Goal: Check status: Check status

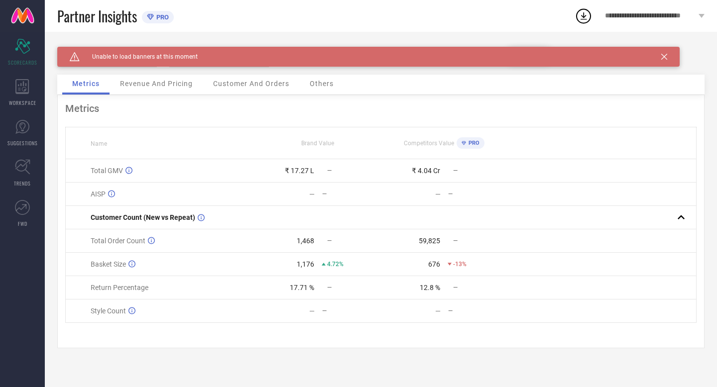
click at [663, 57] on icon at bounding box center [664, 57] width 6 height 6
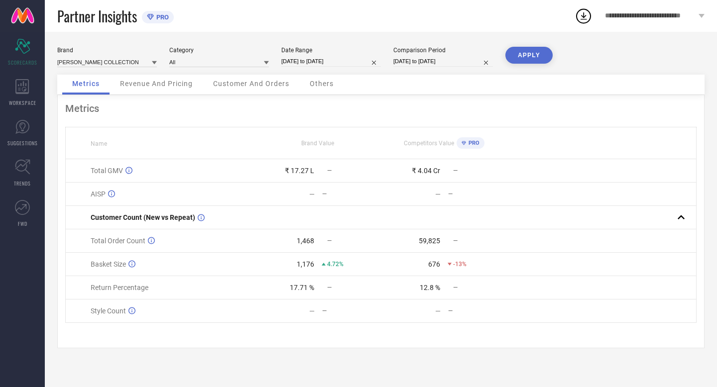
click at [356, 60] on input "[DATE] to [DATE]" at bounding box center [331, 61] width 100 height 10
select select "7"
select select "2025"
select select "8"
select select "2025"
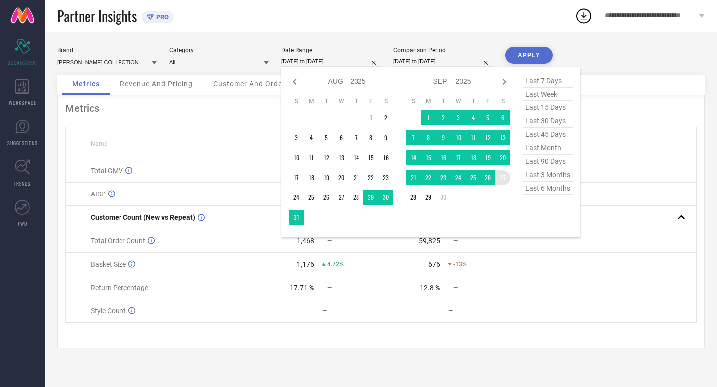
click at [501, 176] on td "27" at bounding box center [502, 177] width 15 height 15
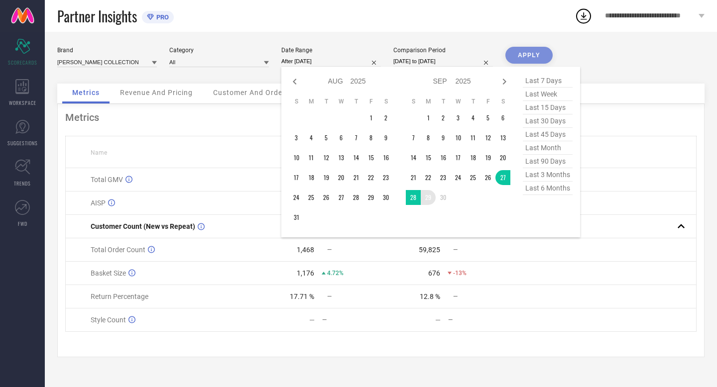
type input "[DATE] to [DATE]"
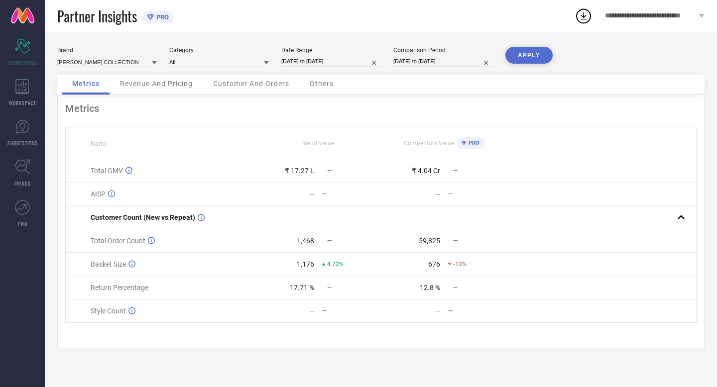
click at [463, 62] on input "[DATE] to [DATE]" at bounding box center [443, 61] width 100 height 10
select select "7"
select select "2024"
select select "8"
select select "2024"
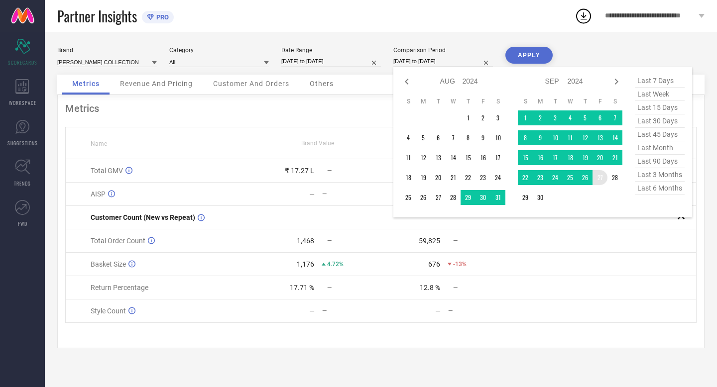
click at [604, 178] on td "27" at bounding box center [599, 177] width 15 height 15
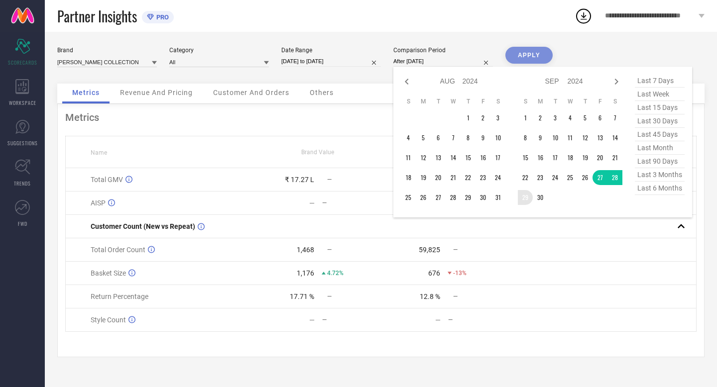
type input "[DATE] to [DATE]"
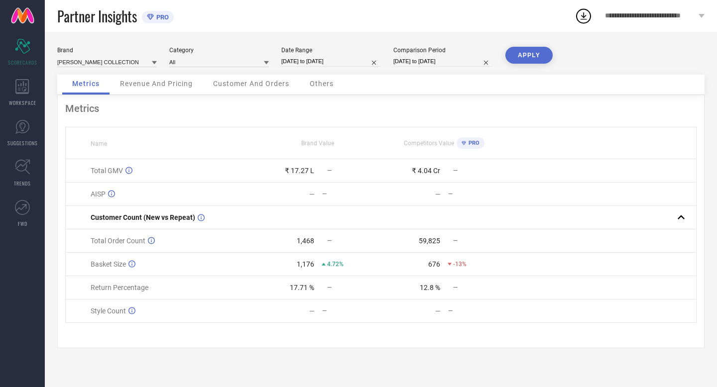
click at [531, 52] on button "APPLY" at bounding box center [528, 55] width 47 height 17
